Goal: Transaction & Acquisition: Purchase product/service

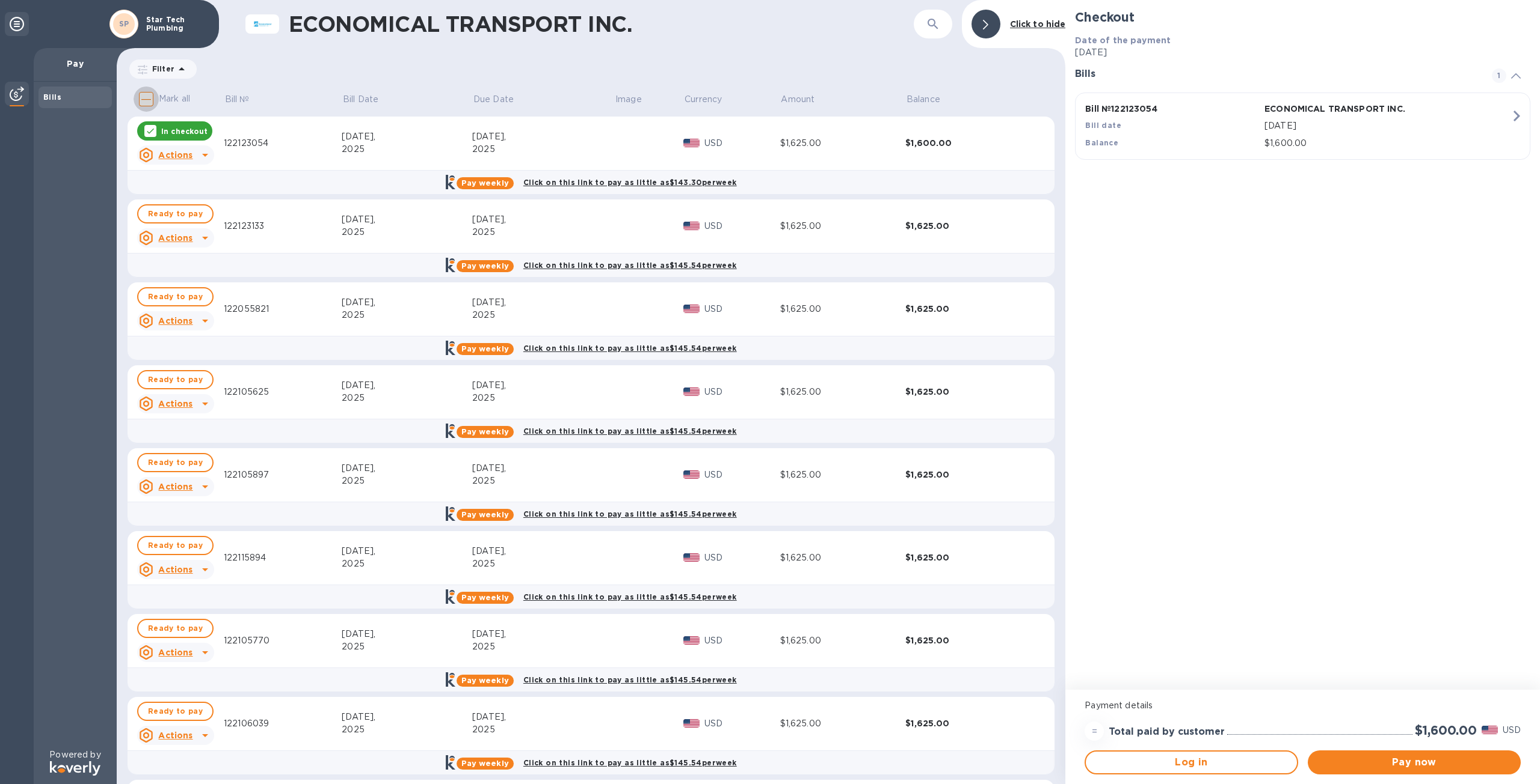
click at [144, 101] on input "Mark all" at bounding box center [146, 99] width 25 height 25
checkbox input "true"
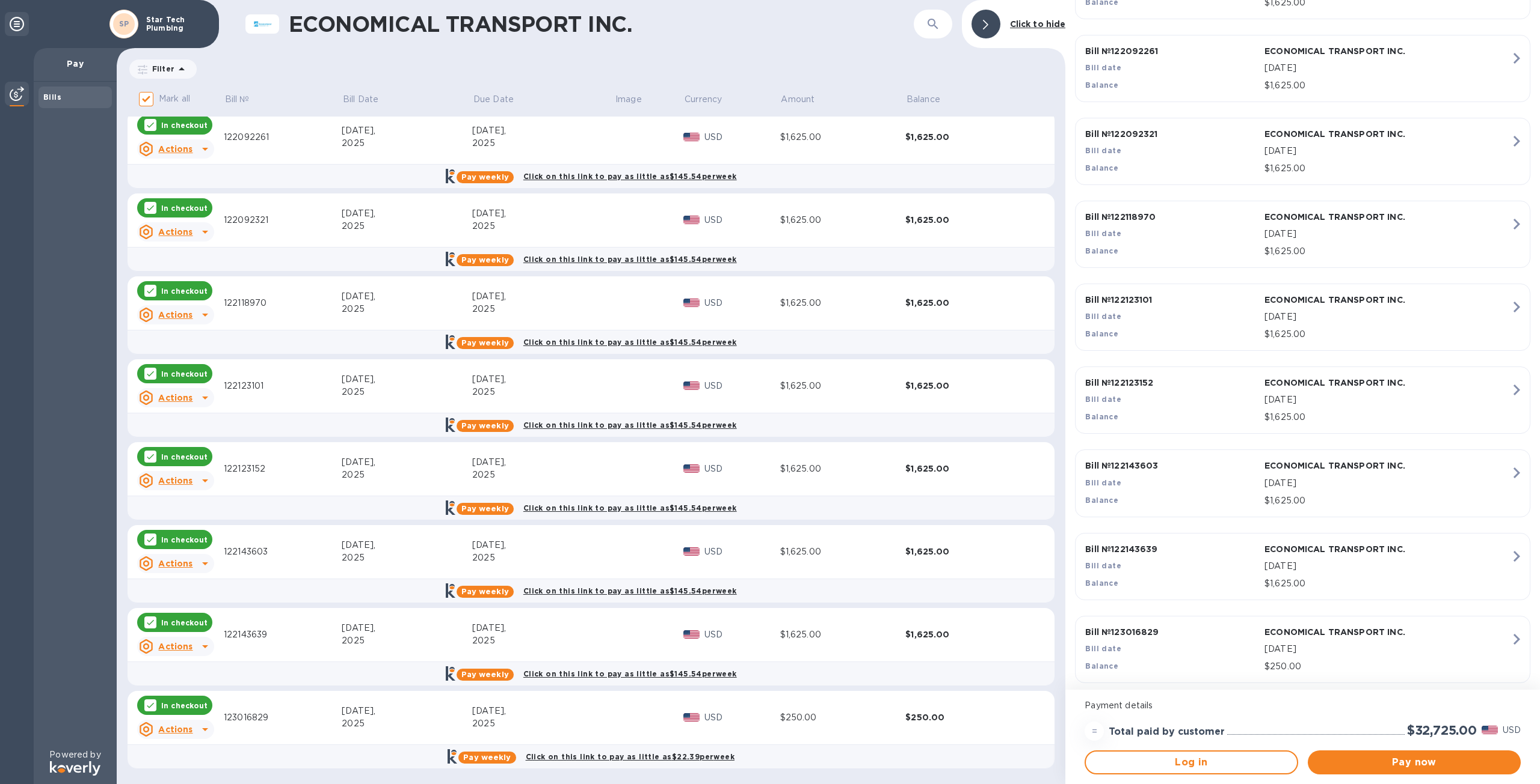
scroll to position [1084, 0]
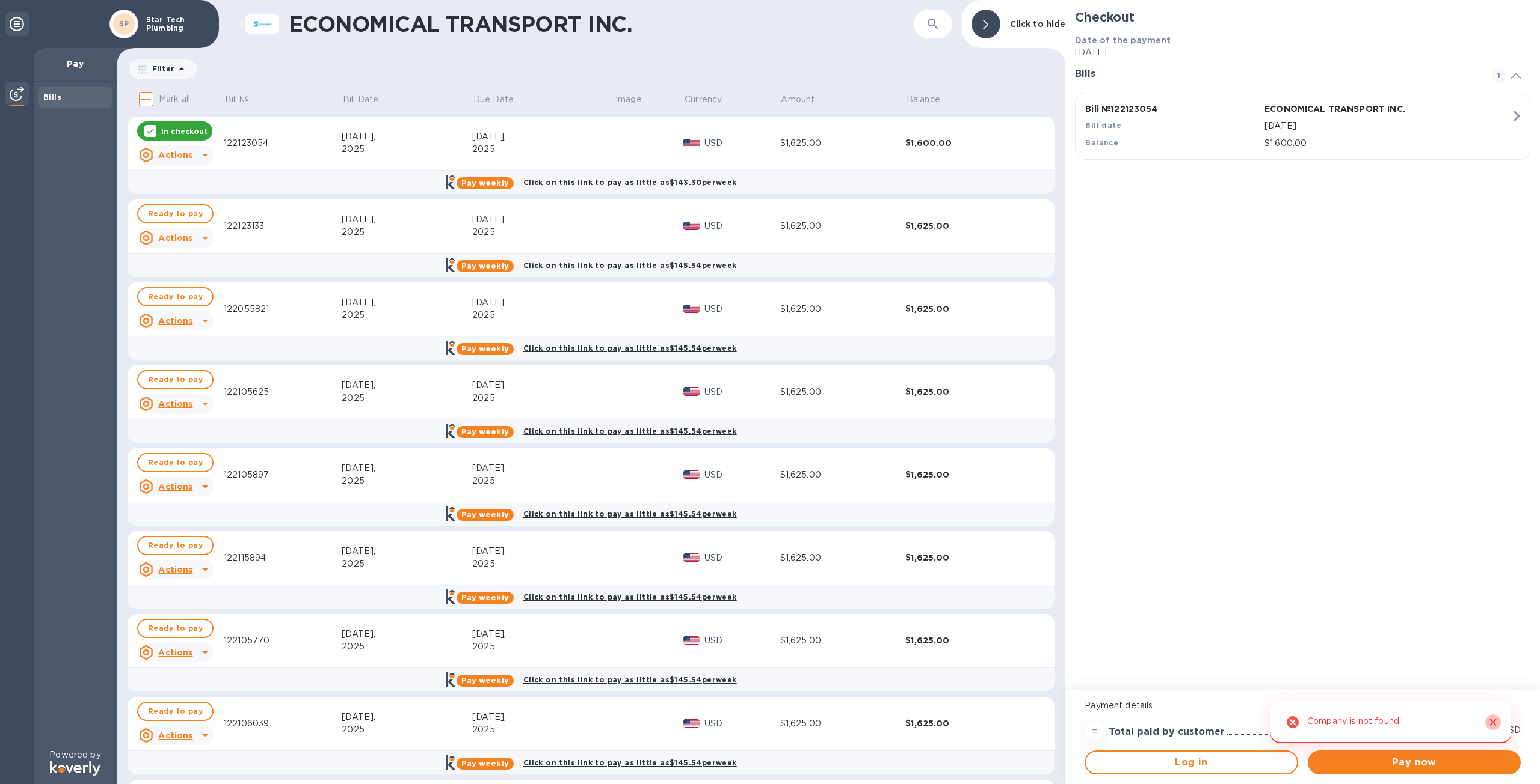
click at [1493, 719] on icon "Close" at bounding box center [1493, 722] width 12 height 12
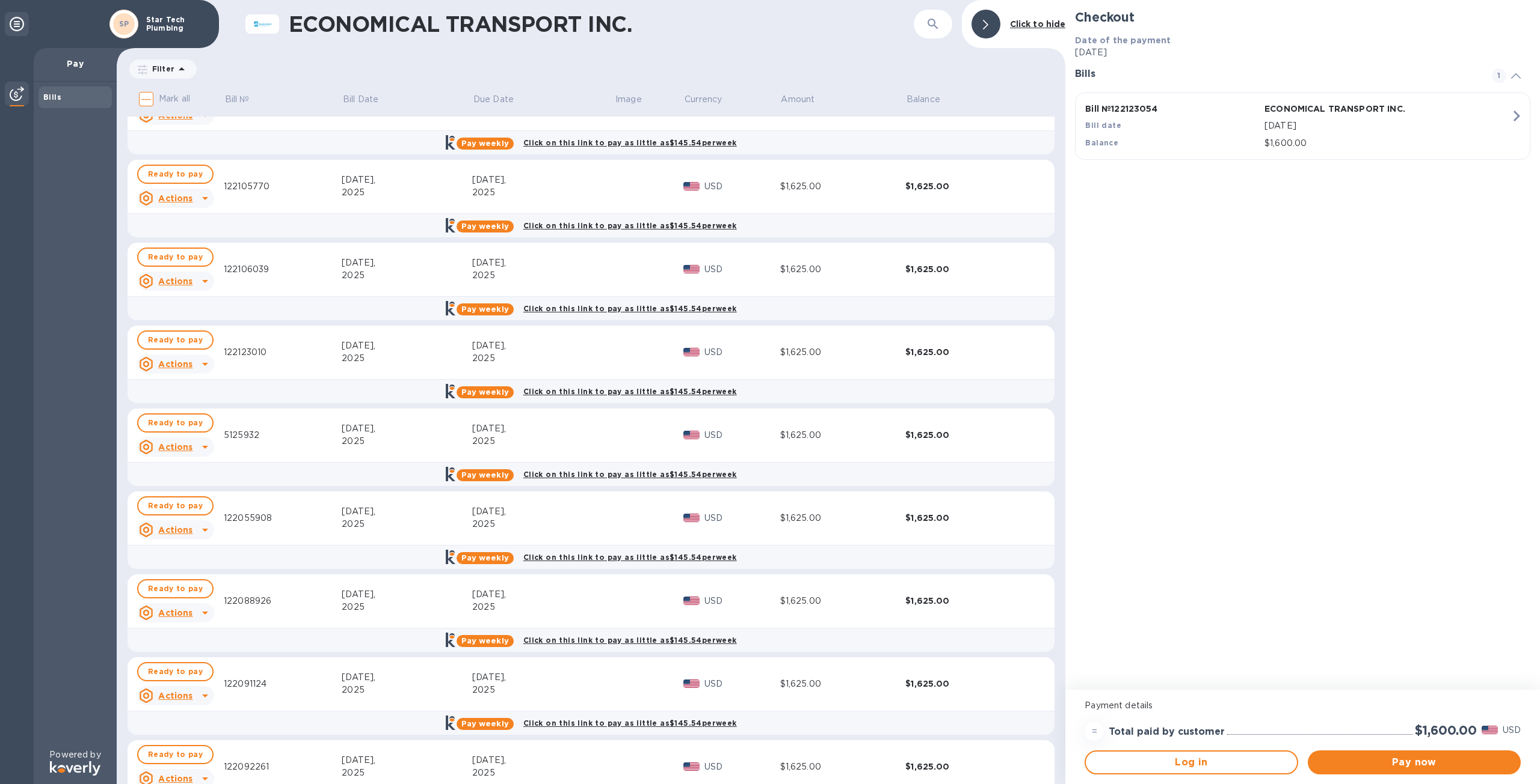
scroll to position [541, 0]
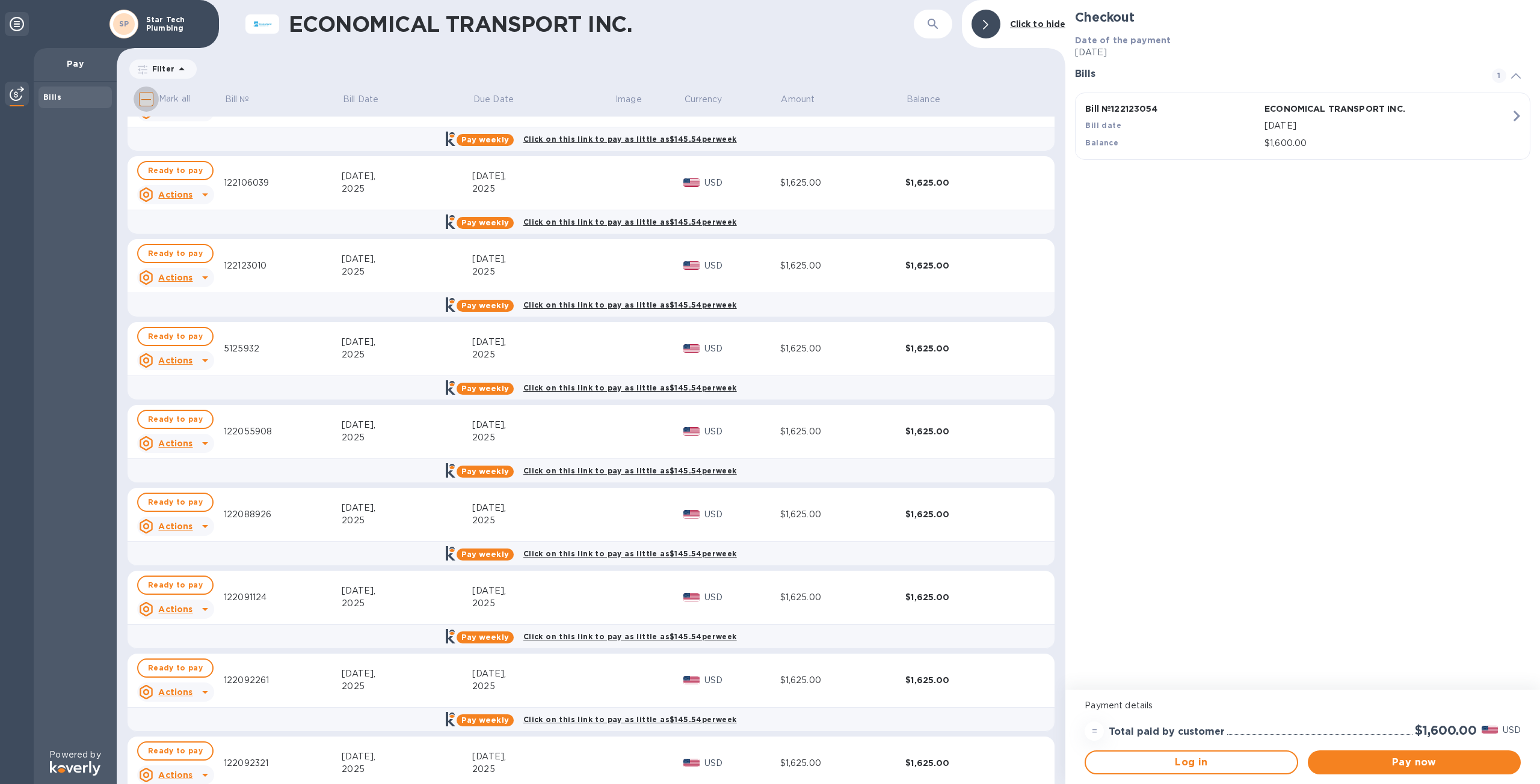
click at [147, 93] on input "Mark all" at bounding box center [146, 99] width 25 height 25
checkbox input "true"
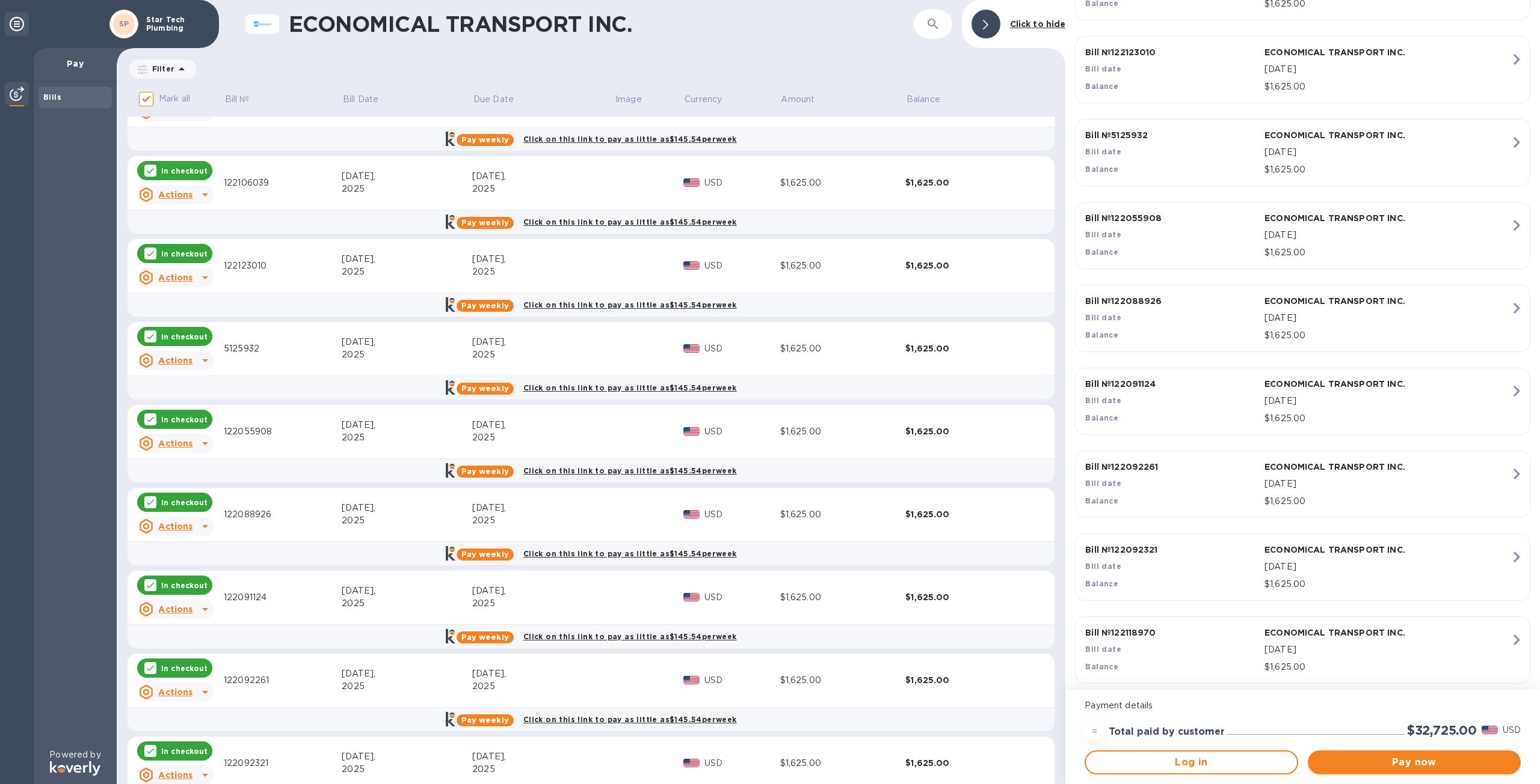
scroll to position [721, 0]
click at [1095, 732] on div "=" at bounding box center [1094, 731] width 19 height 19
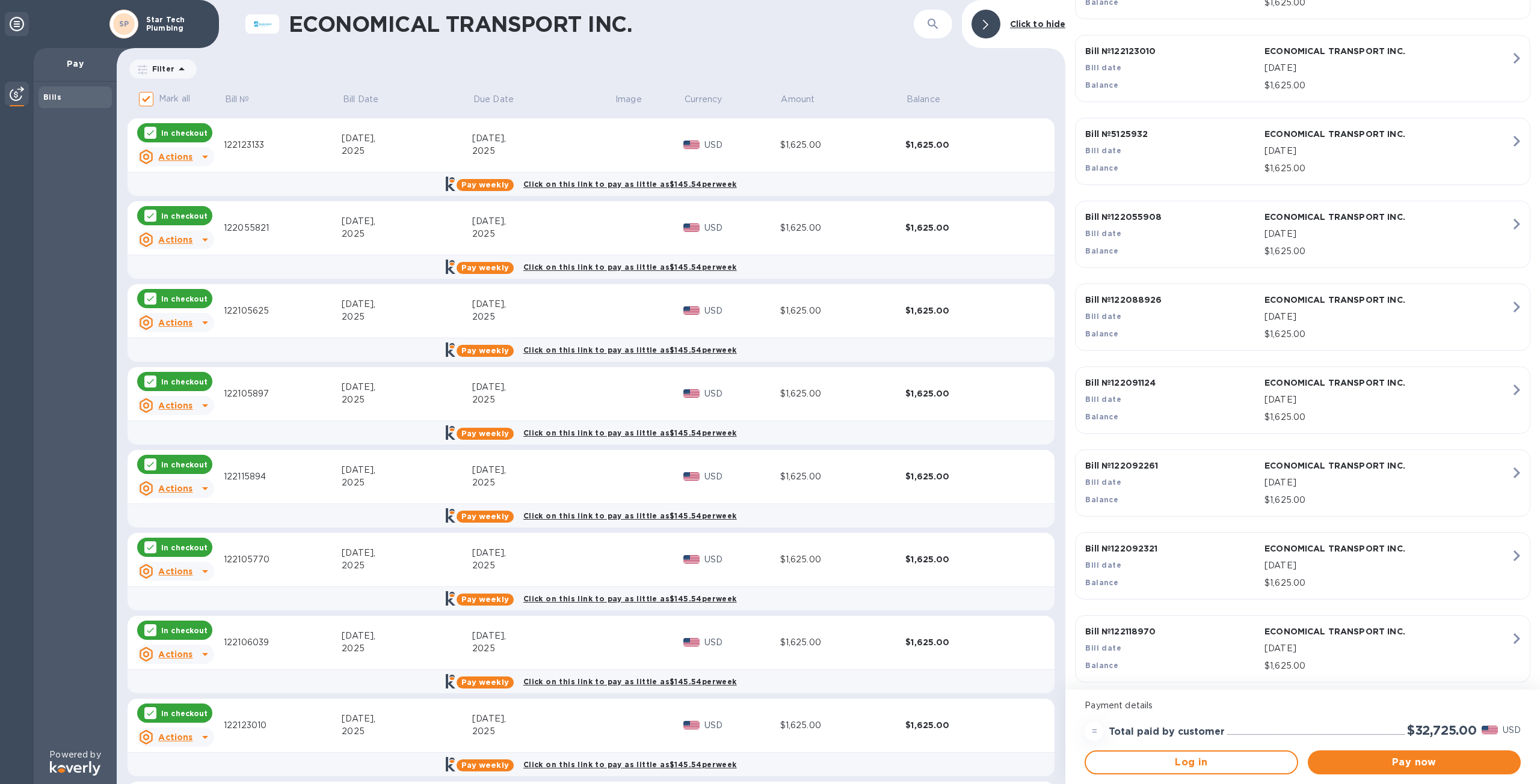
scroll to position [0, 0]
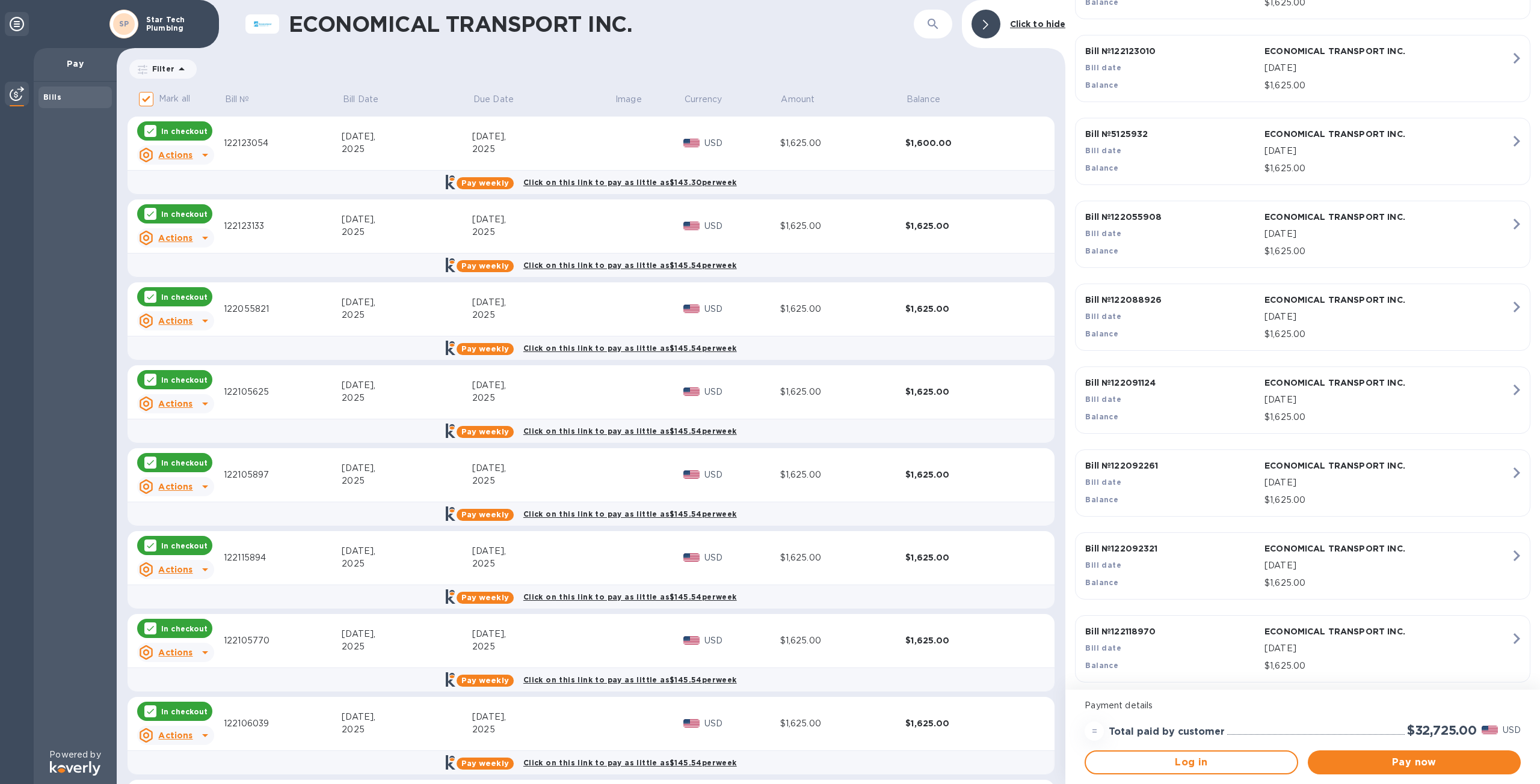
click at [689, 176] on div "Click on this link to pay as little as $143.30 per week" at bounding box center [630, 182] width 219 height 17
click at [688, 181] on b "Click on this link to pay as little as $143.30 per week" at bounding box center [630, 182] width 214 height 9
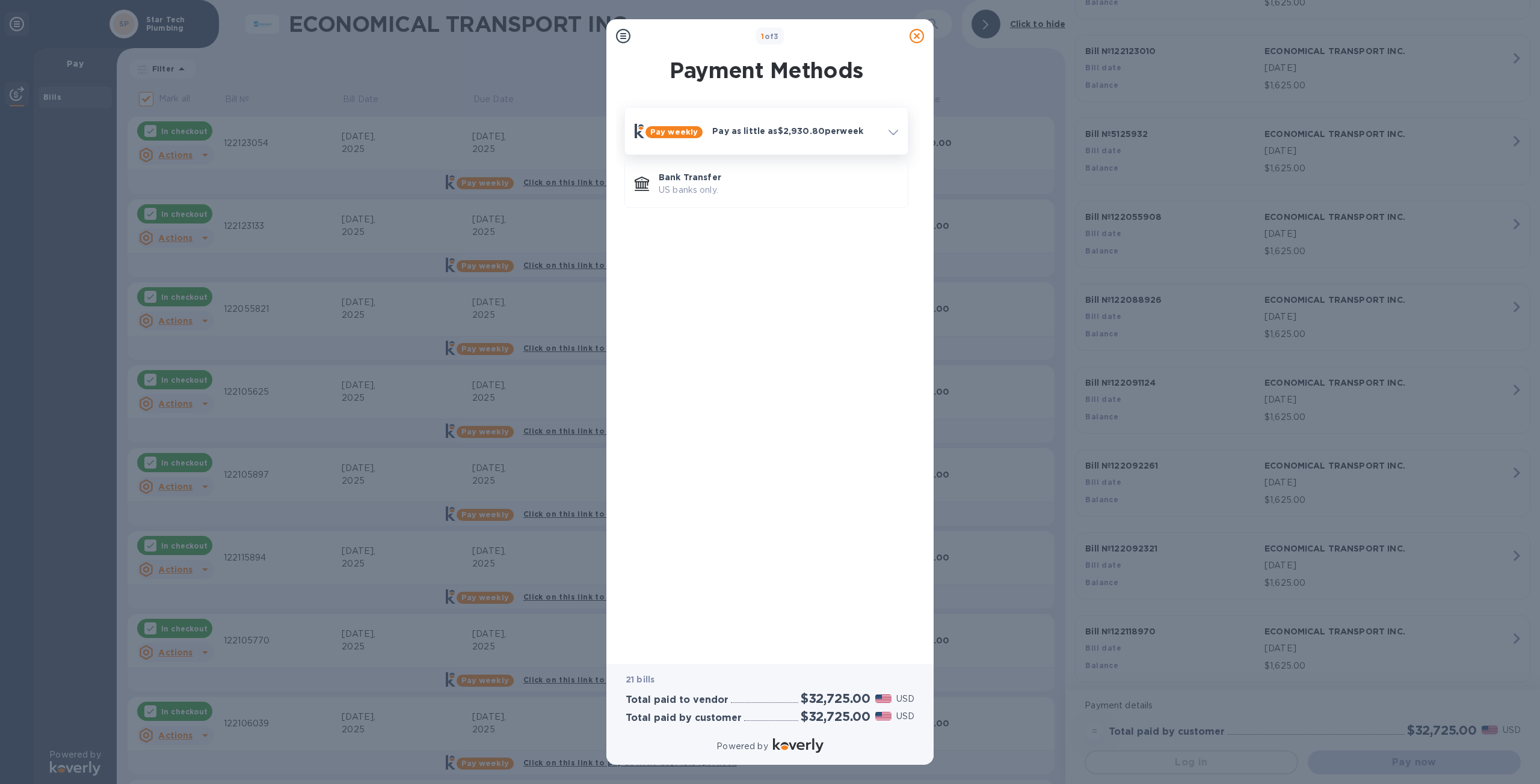
click at [887, 136] on div at bounding box center [892, 132] width 19 height 22
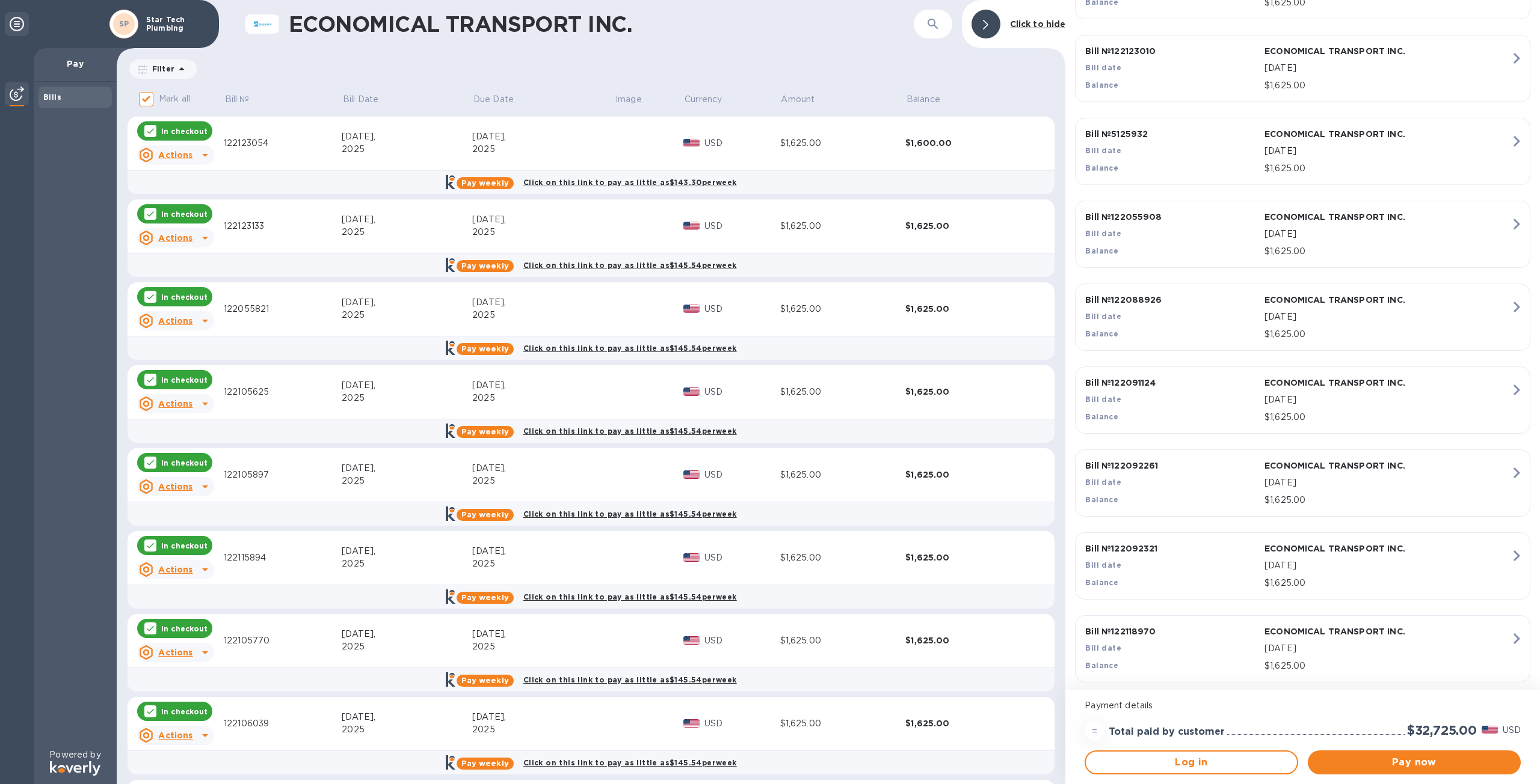
click at [622, 186] on b "Click on this link to pay as little as $143.30 per week" at bounding box center [630, 182] width 214 height 9
